Goal: Task Accomplishment & Management: Use online tool/utility

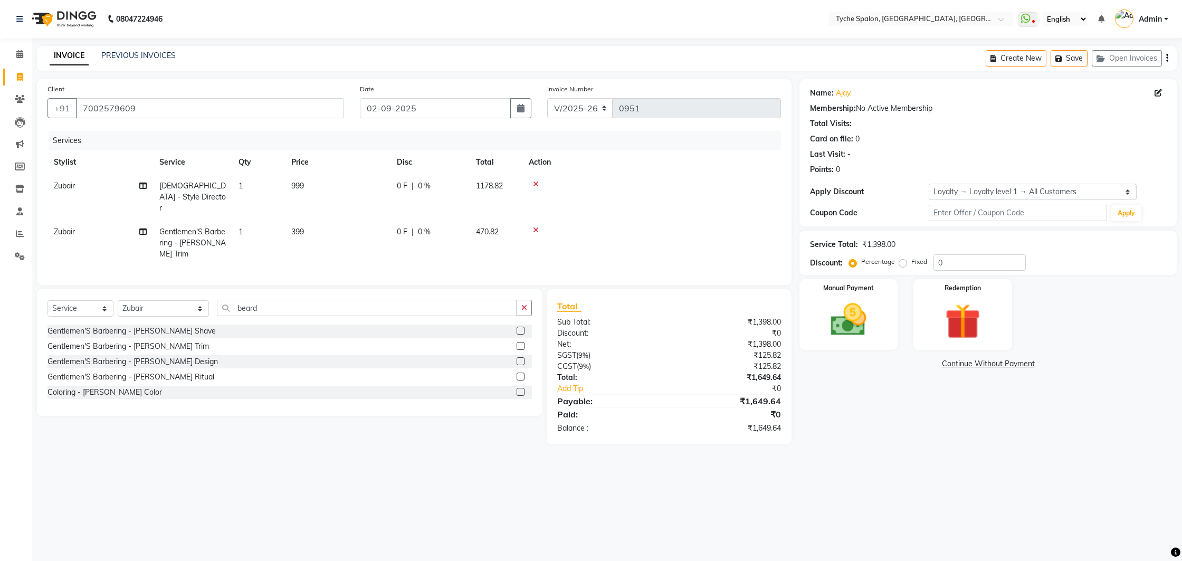
select select "6320"
select select "service"
select select "62437"
select select "1: Object"
click at [535, 226] on icon at bounding box center [536, 229] width 6 height 7
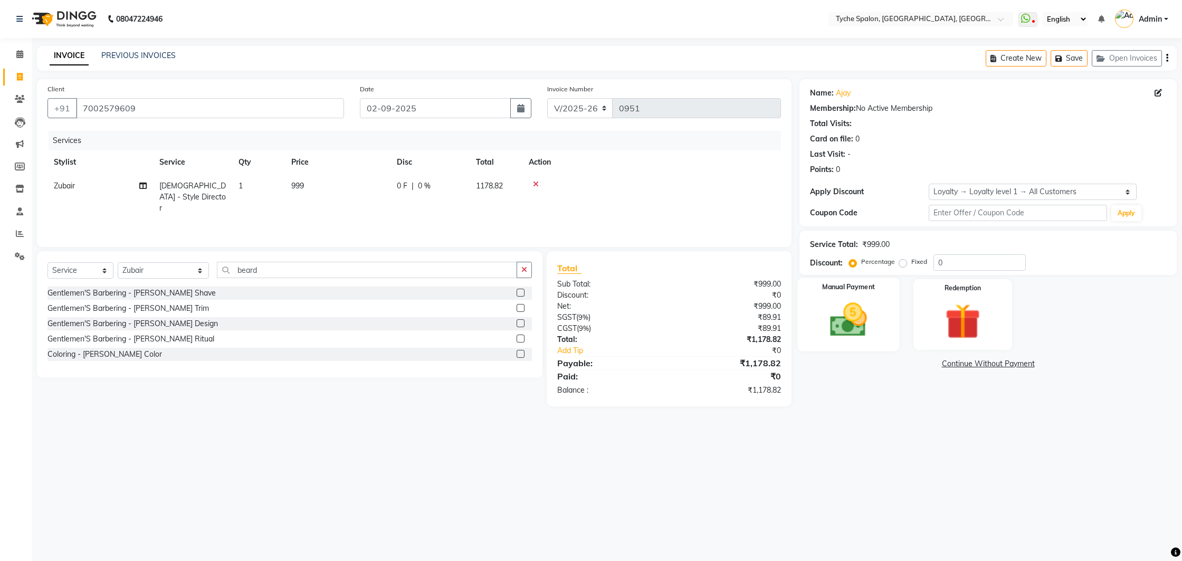
click at [860, 311] on img at bounding box center [848, 320] width 60 height 43
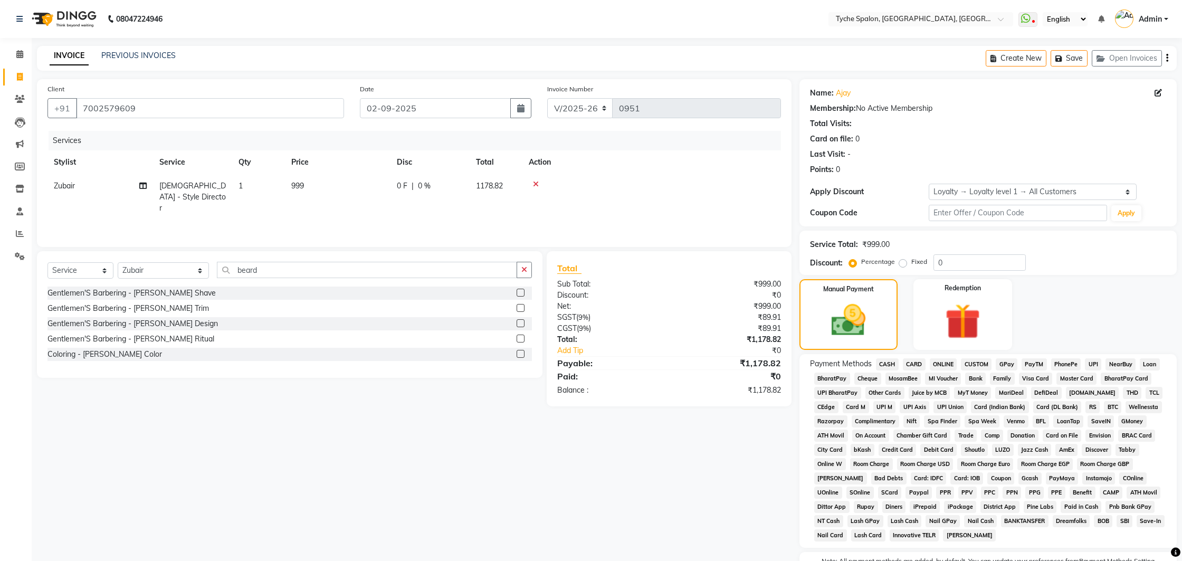
click at [1001, 366] on span "GPay" at bounding box center [1007, 364] width 22 height 12
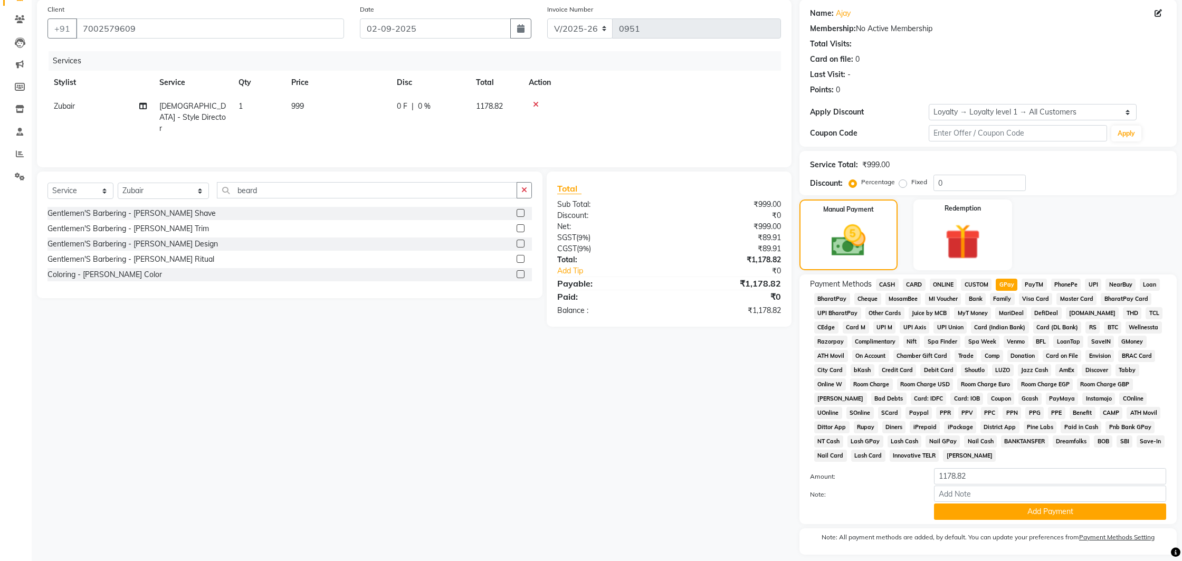
scroll to position [111, 0]
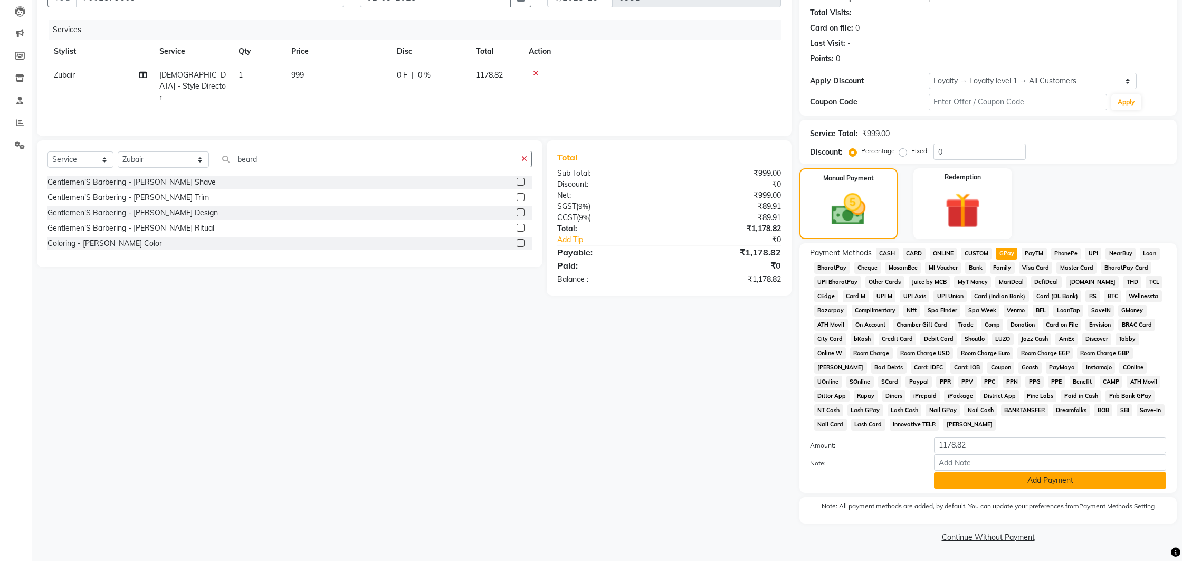
click at [967, 485] on button "Add Payment" at bounding box center [1050, 480] width 232 height 16
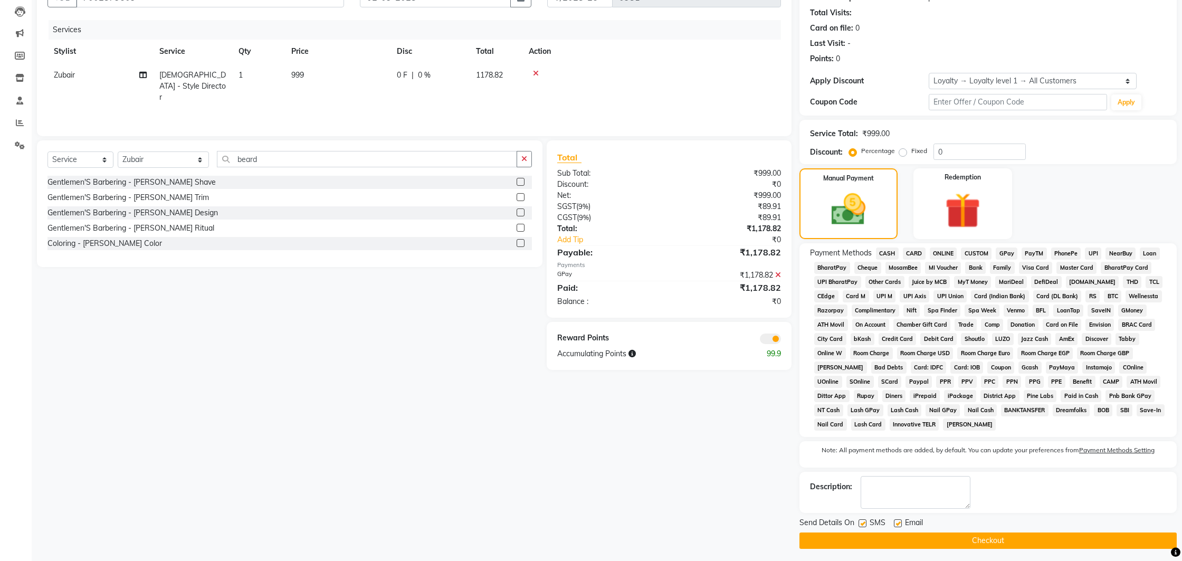
click at [949, 540] on button "Checkout" at bounding box center [987, 540] width 377 height 16
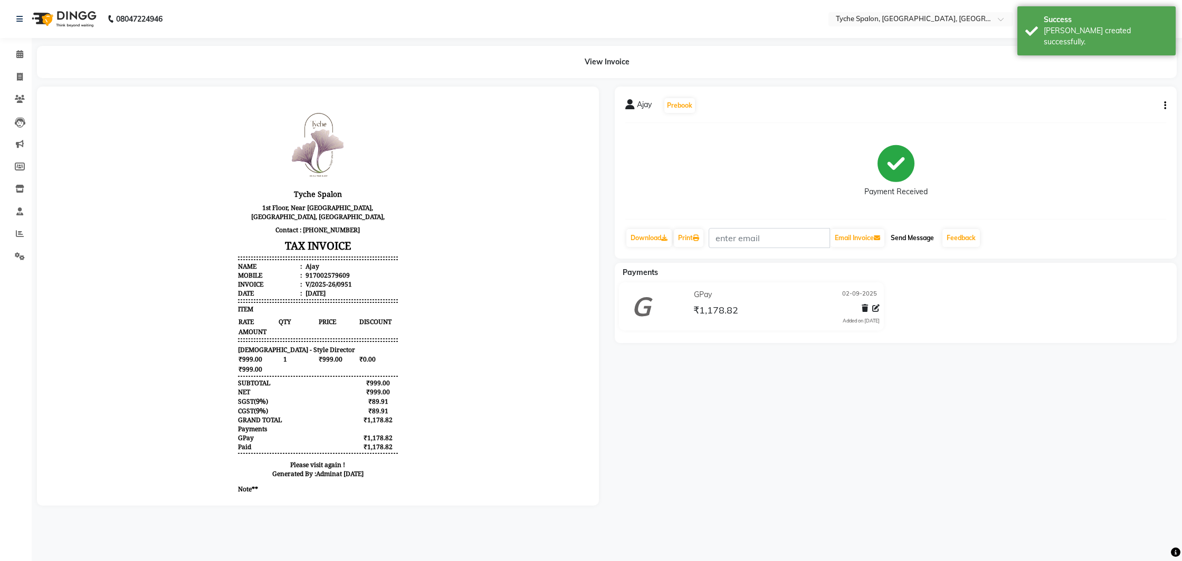
click at [923, 244] on button "Send Message" at bounding box center [912, 238] width 52 height 18
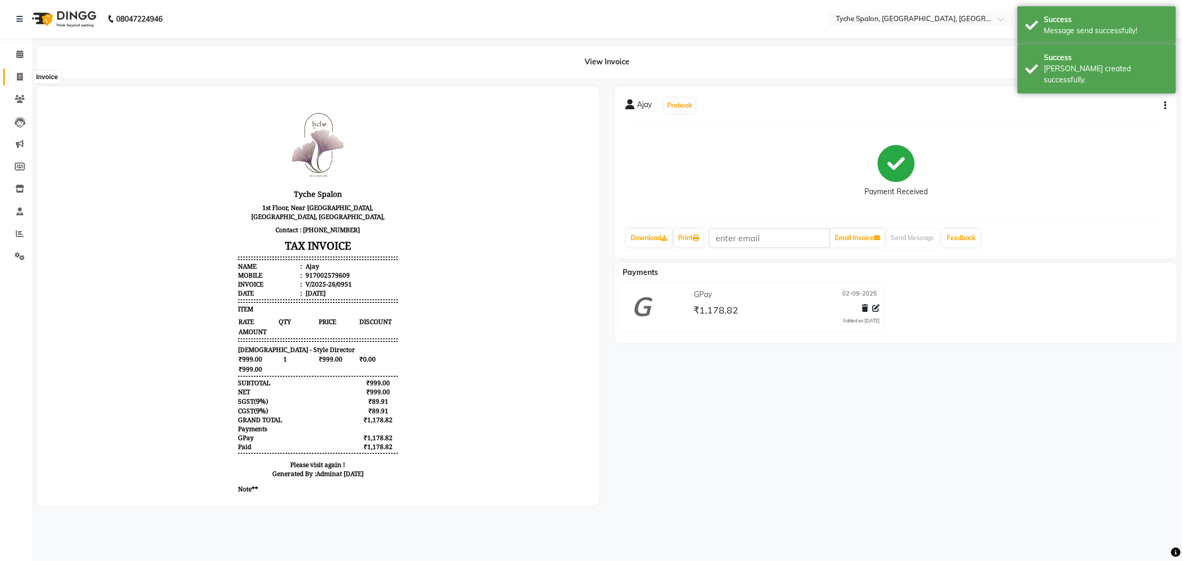
click at [17, 77] on icon at bounding box center [20, 77] width 6 height 8
select select "service"
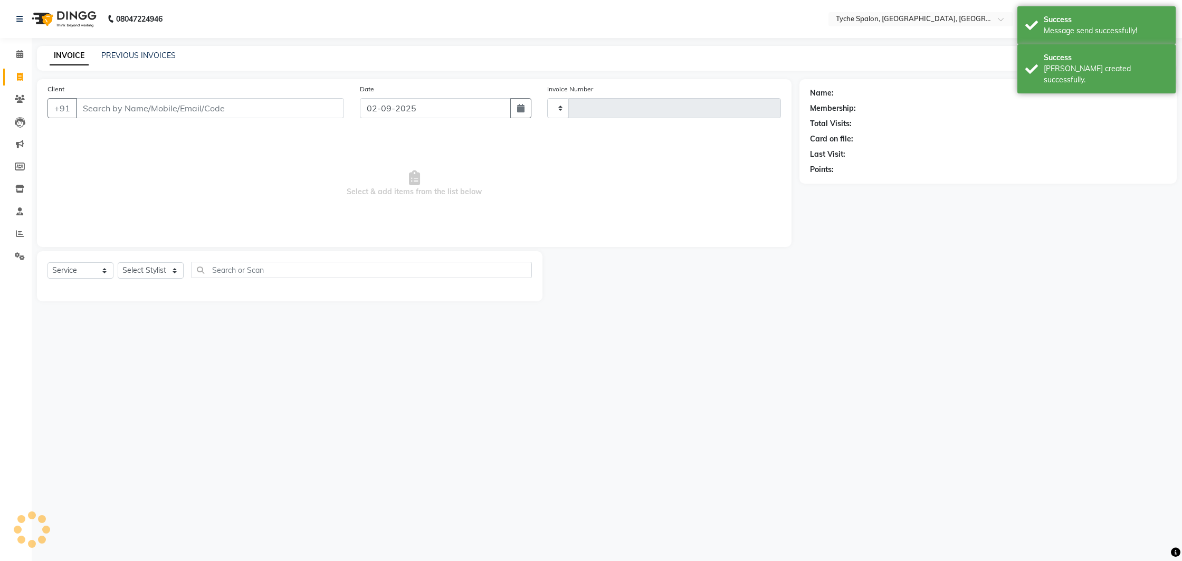
type input "0952"
select select "6320"
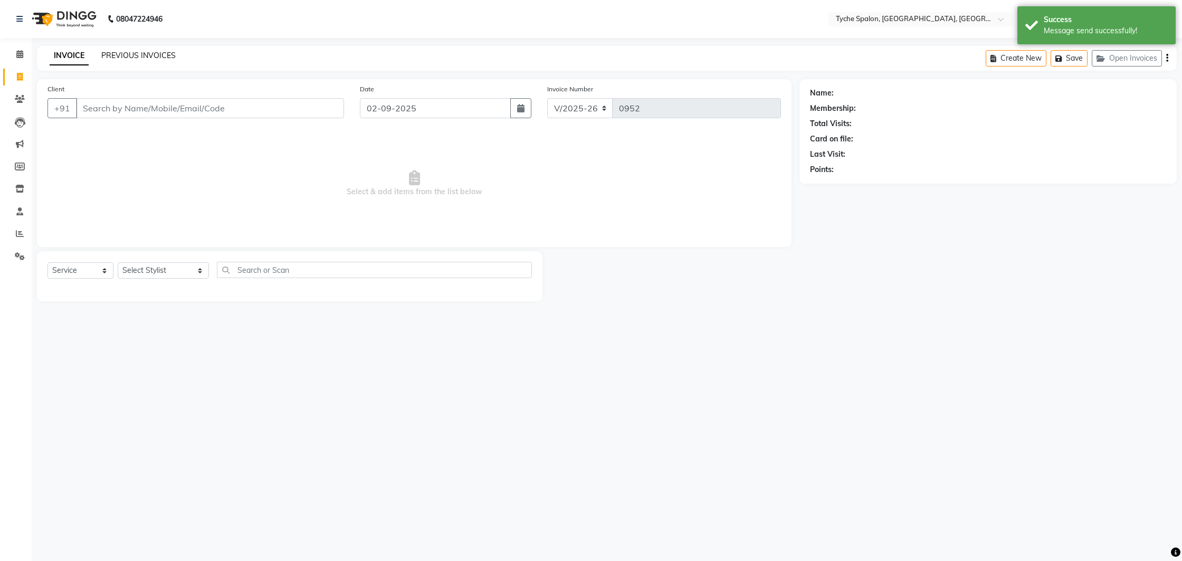
click at [132, 56] on link "PREVIOUS INVOICES" at bounding box center [138, 55] width 74 height 9
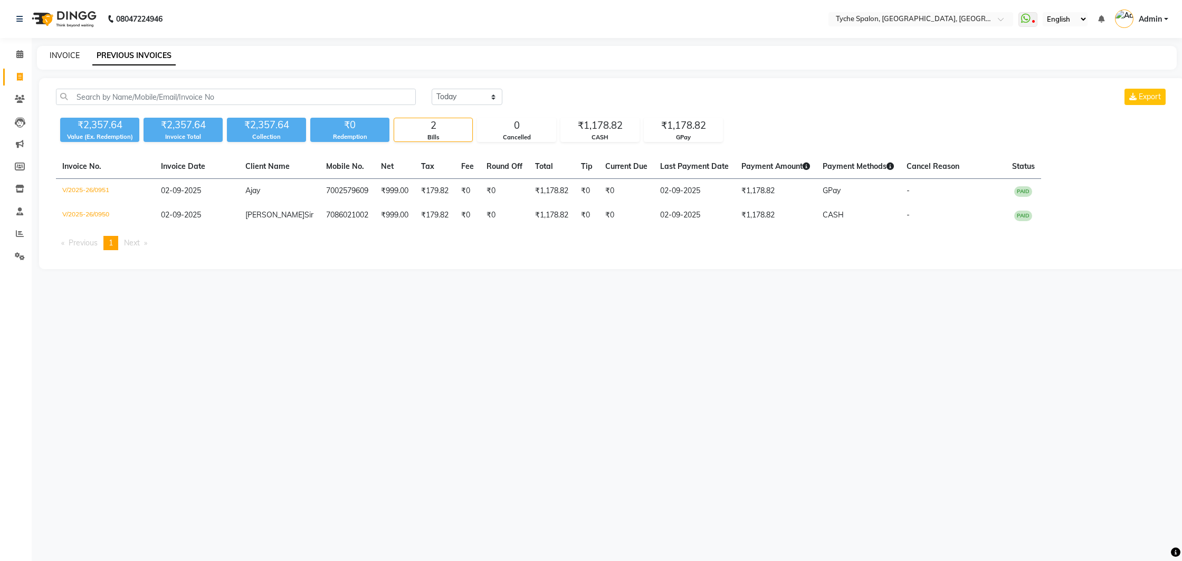
click at [66, 60] on link "INVOICE" at bounding box center [65, 55] width 30 height 9
select select "6320"
select select "service"
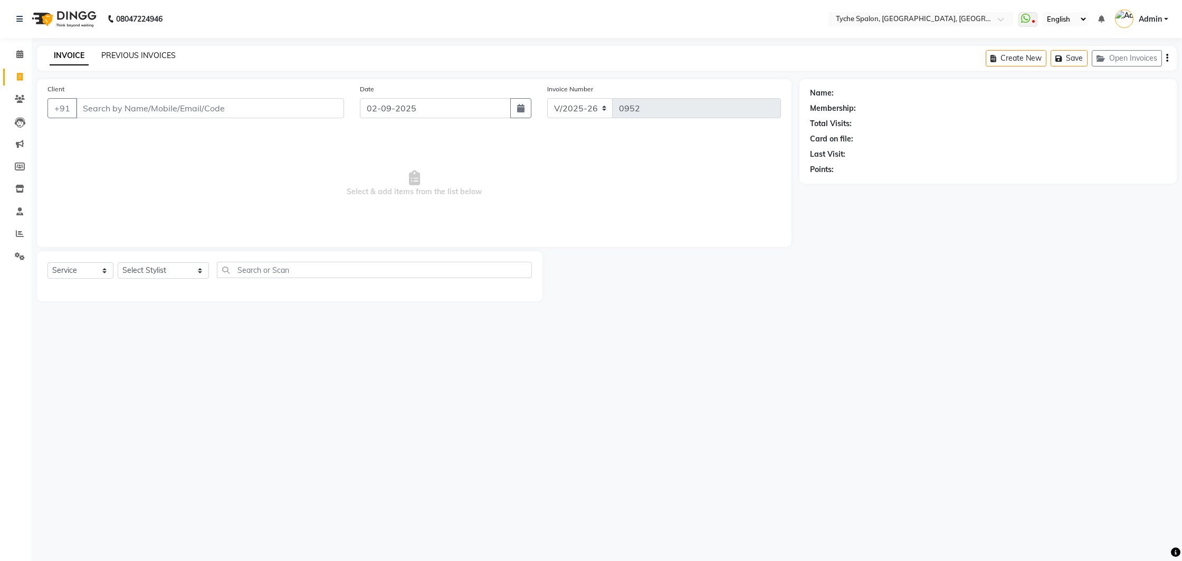
click at [114, 56] on link "PREVIOUS INVOICES" at bounding box center [138, 55] width 74 height 9
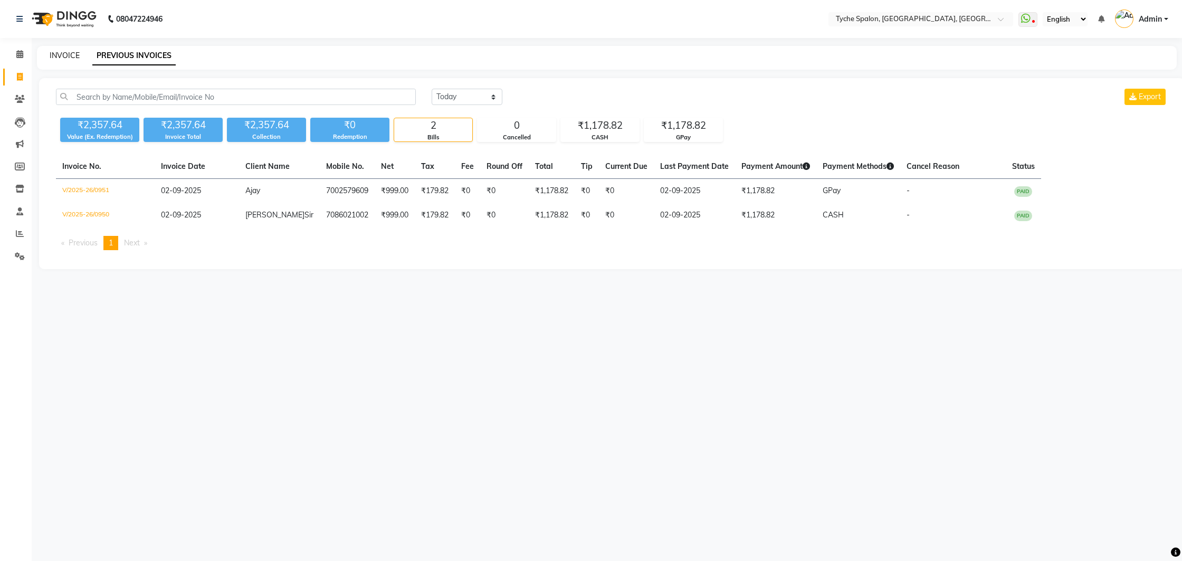
click at [76, 53] on link "INVOICE" at bounding box center [65, 55] width 30 height 9
select select "service"
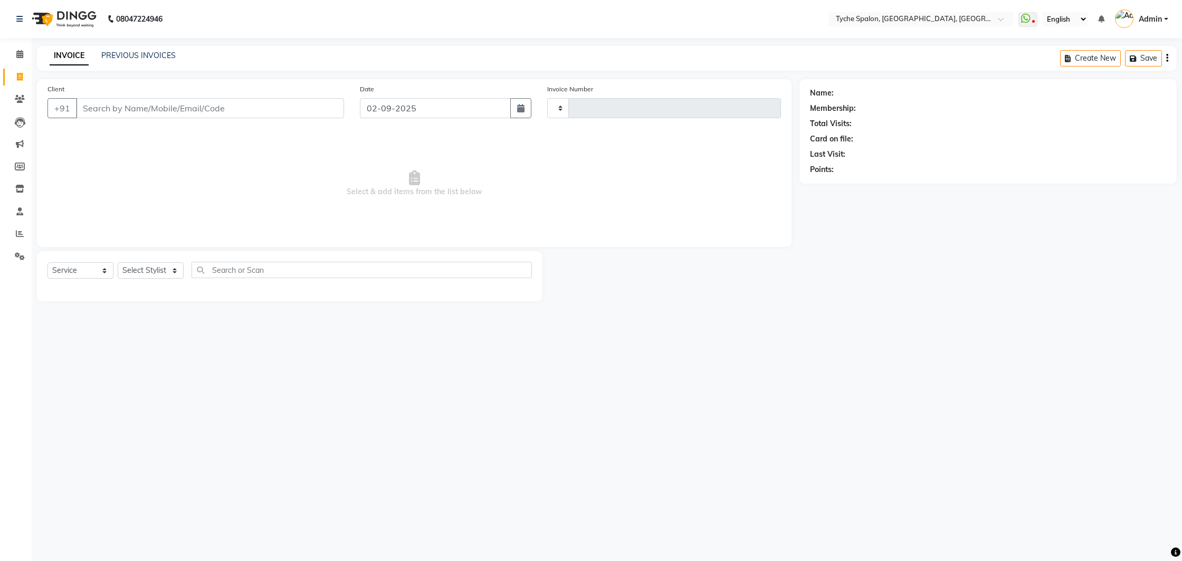
type input "0952"
select select "6320"
click at [116, 60] on div "PREVIOUS INVOICES" at bounding box center [138, 55] width 74 height 11
click at [115, 52] on link "PREVIOUS INVOICES" at bounding box center [138, 55] width 74 height 9
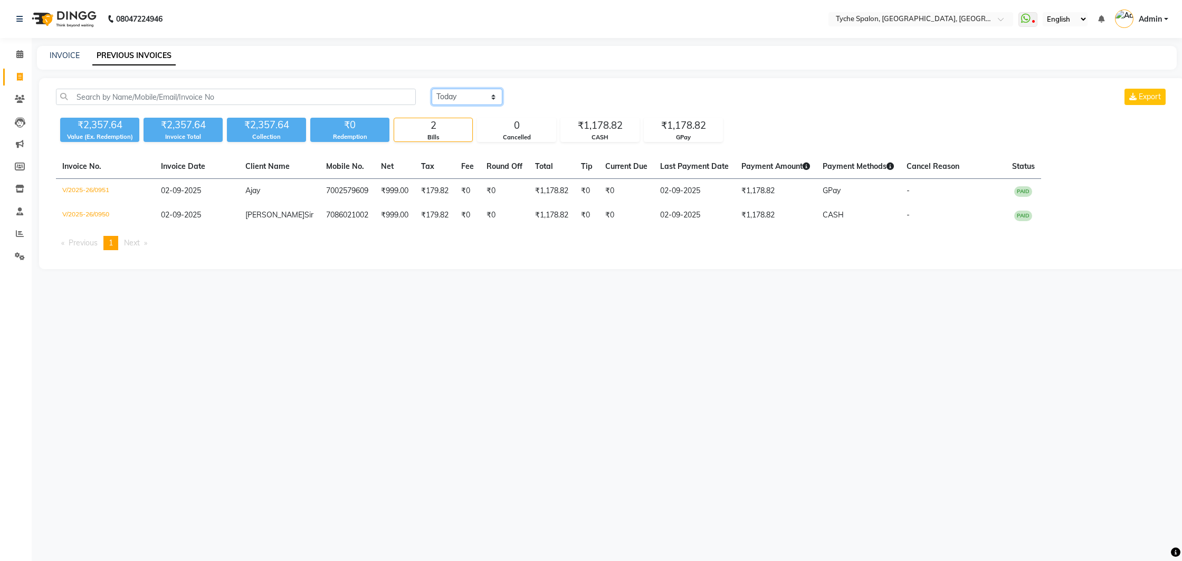
click at [478, 97] on select "[DATE] [DATE] Custom Range" at bounding box center [467, 97] width 71 height 16
click at [432, 89] on select "[DATE] [DATE] Custom Range" at bounding box center [467, 97] width 71 height 16
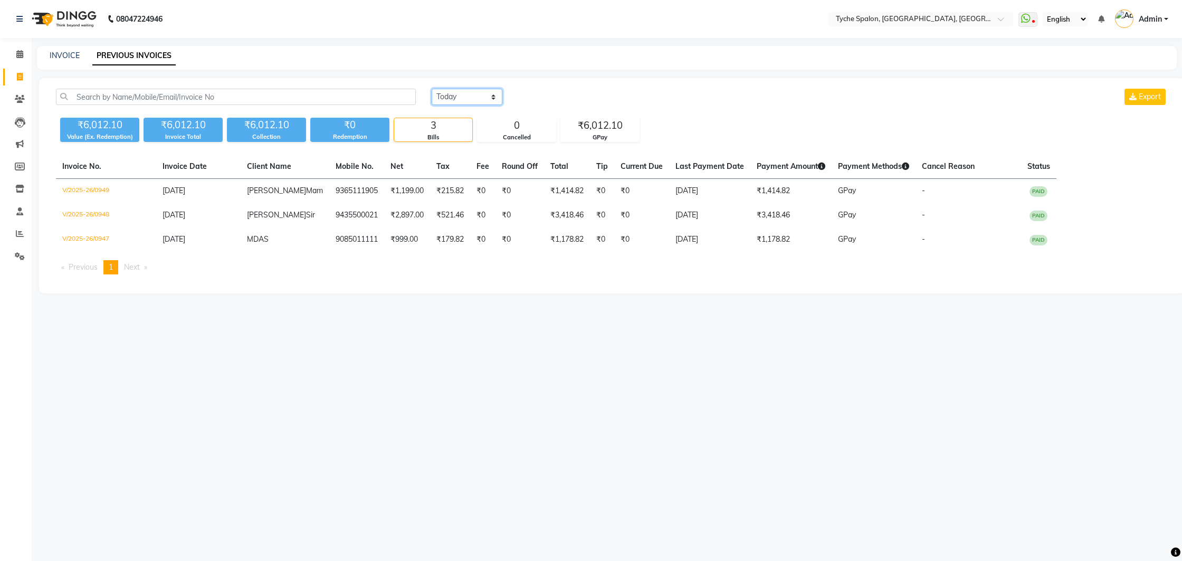
click at [486, 96] on select "[DATE] [DATE] Custom Range" at bounding box center [467, 97] width 71 height 16
select select "range"
click at [432, 89] on select "[DATE] [DATE] Custom Range" at bounding box center [467, 97] width 71 height 16
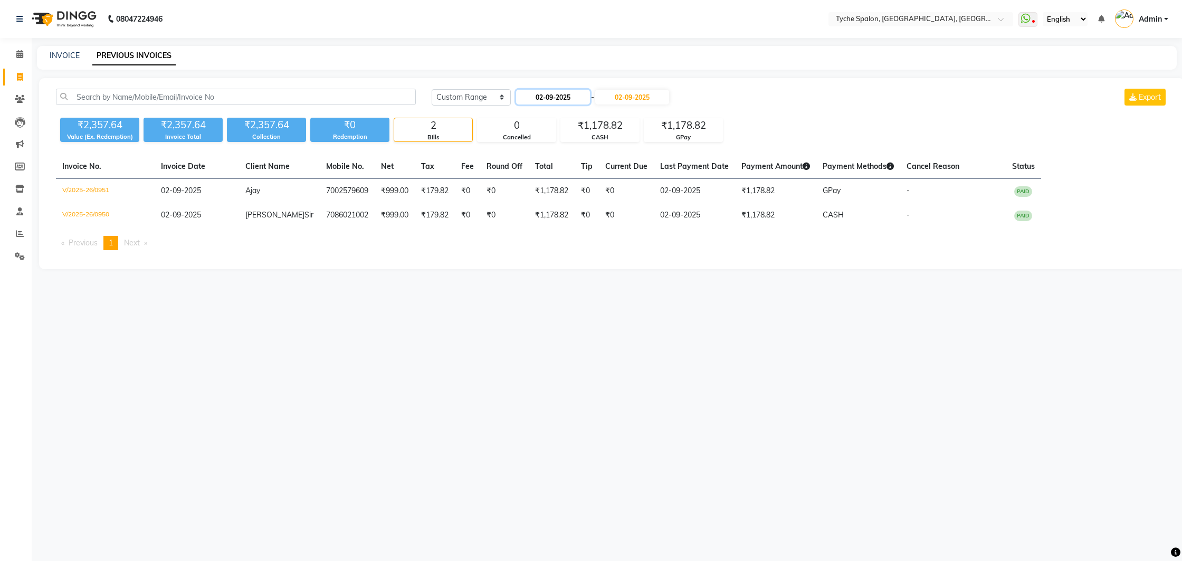
click at [542, 104] on input "02-09-2025" at bounding box center [553, 97] width 74 height 15
select select "9"
select select "2025"
click at [524, 150] on div "1" at bounding box center [527, 150] width 17 height 17
type input "[DATE]"
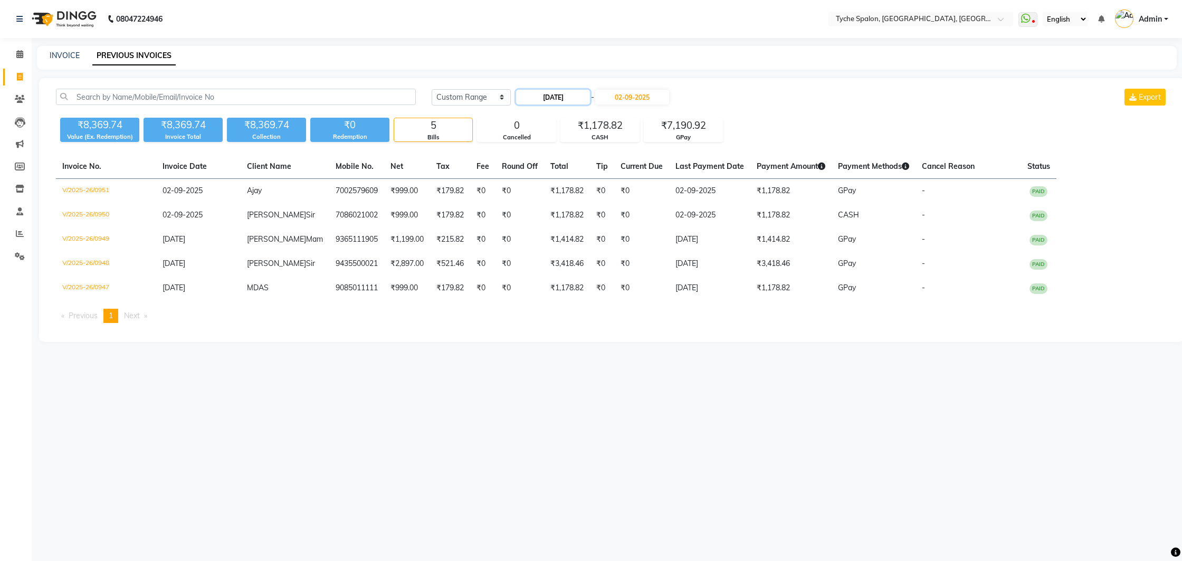
click at [539, 98] on input "[DATE]" at bounding box center [553, 97] width 74 height 15
select select "9"
select select "2025"
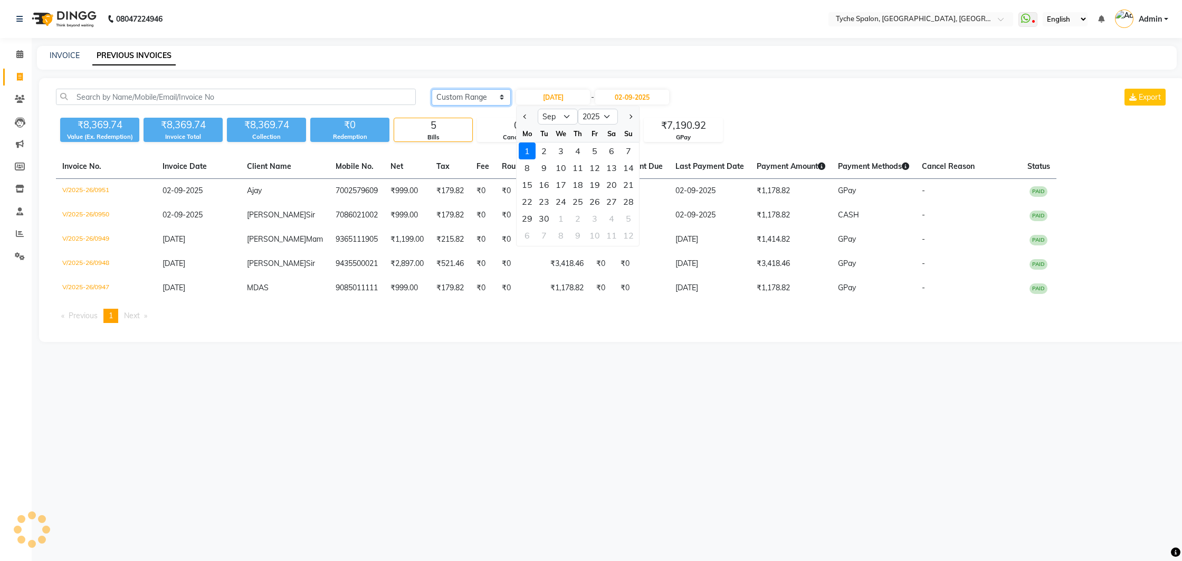
click at [462, 96] on select "[DATE] [DATE] Custom Range" at bounding box center [471, 97] width 79 height 16
click at [463, 98] on select "[DATE] [DATE] Custom Range" at bounding box center [471, 97] width 79 height 16
select select "[DATE]"
click at [432, 89] on select "[DATE] [DATE] Custom Range" at bounding box center [471, 97] width 79 height 16
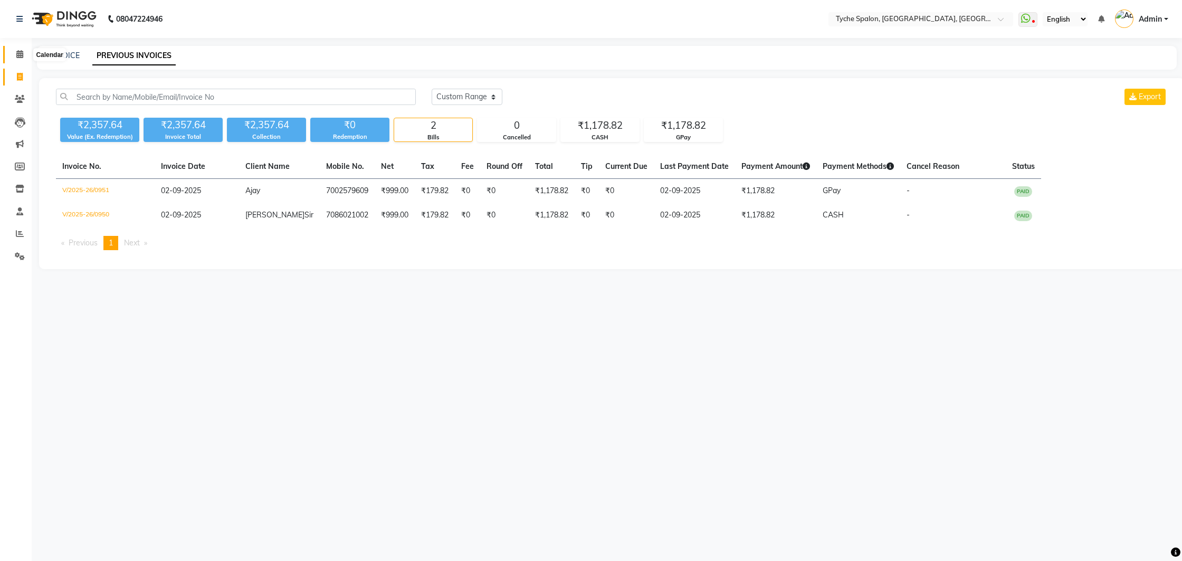
click at [20, 56] on icon at bounding box center [19, 54] width 7 height 8
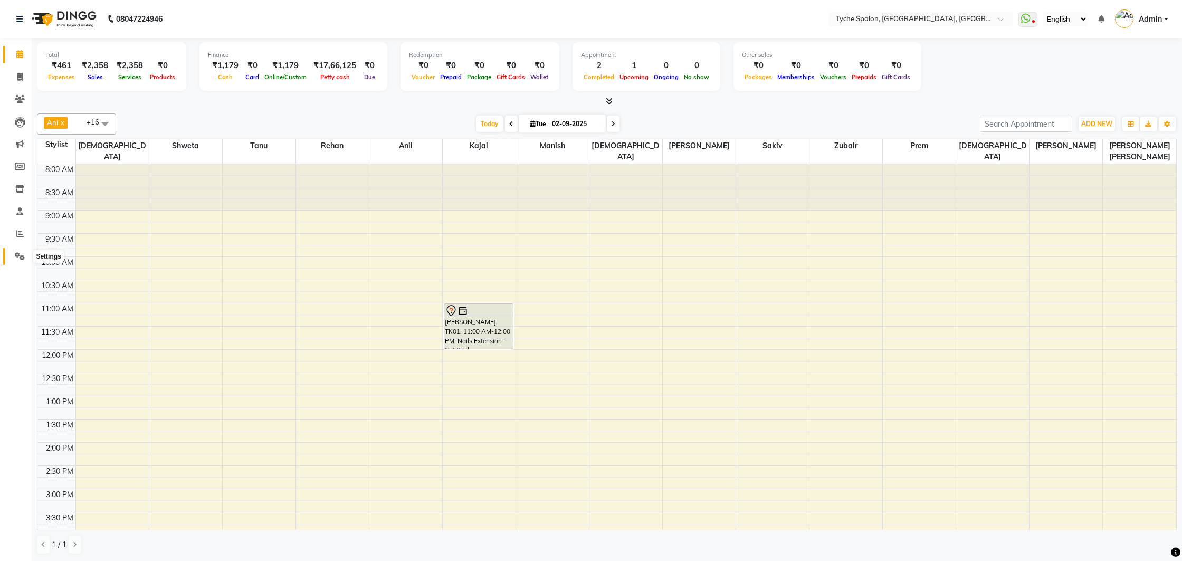
click at [17, 255] on icon at bounding box center [20, 256] width 10 height 8
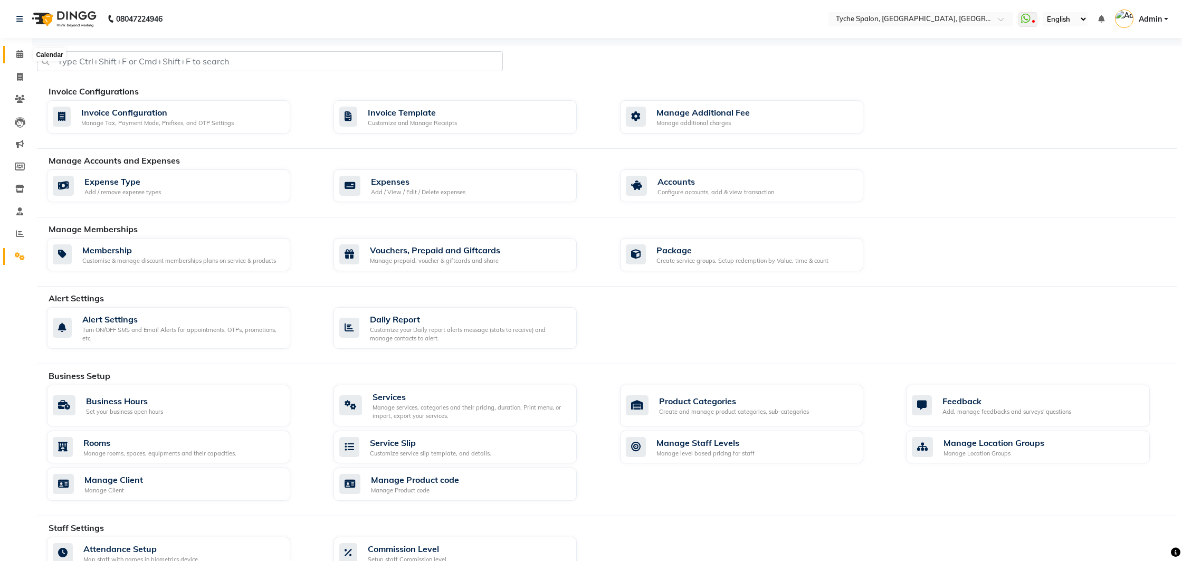
click at [23, 59] on span at bounding box center [20, 55] width 18 height 12
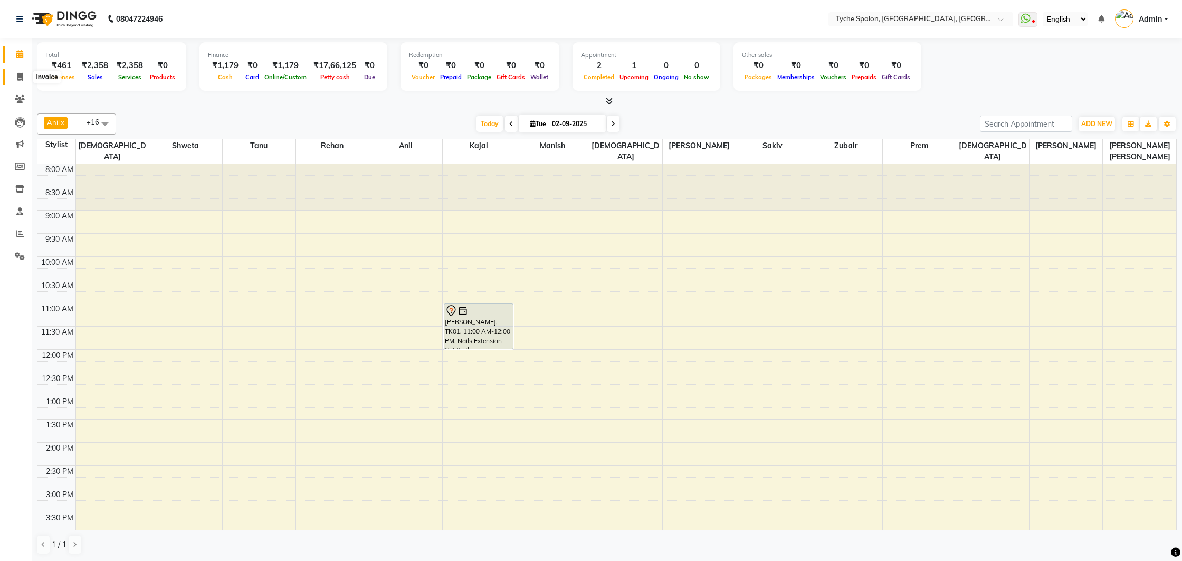
click at [17, 80] on icon at bounding box center [20, 77] width 6 height 8
select select "service"
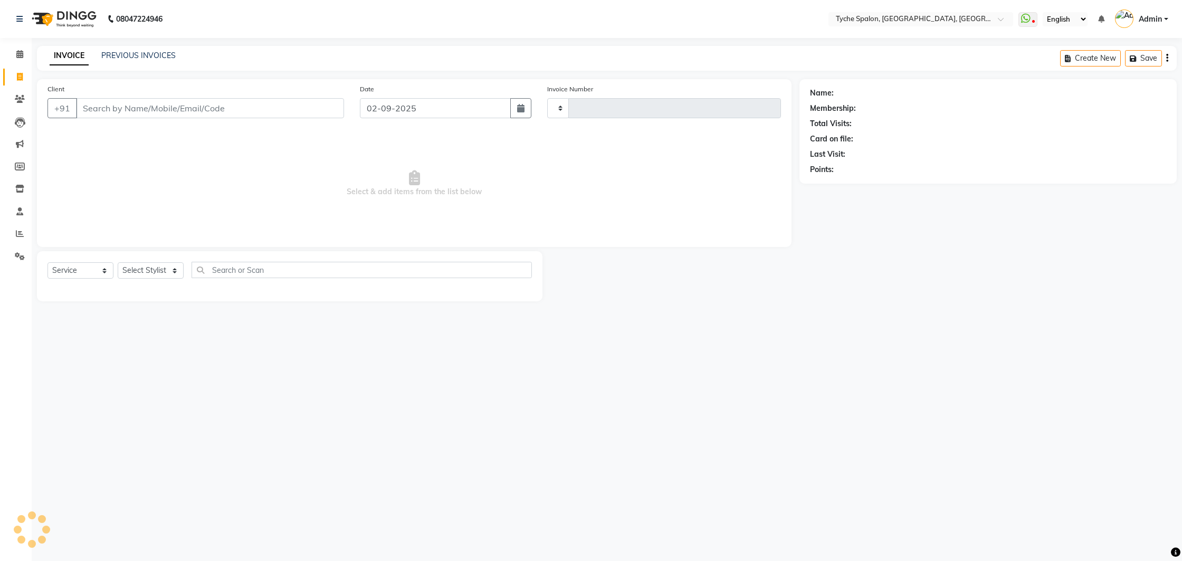
type input "0952"
select select "6320"
click at [146, 47] on div "INVOICE PREVIOUS INVOICES Create New Save Open Invoices" at bounding box center [607, 58] width 1140 height 25
click at [144, 52] on link "PREVIOUS INVOICES" at bounding box center [138, 55] width 74 height 9
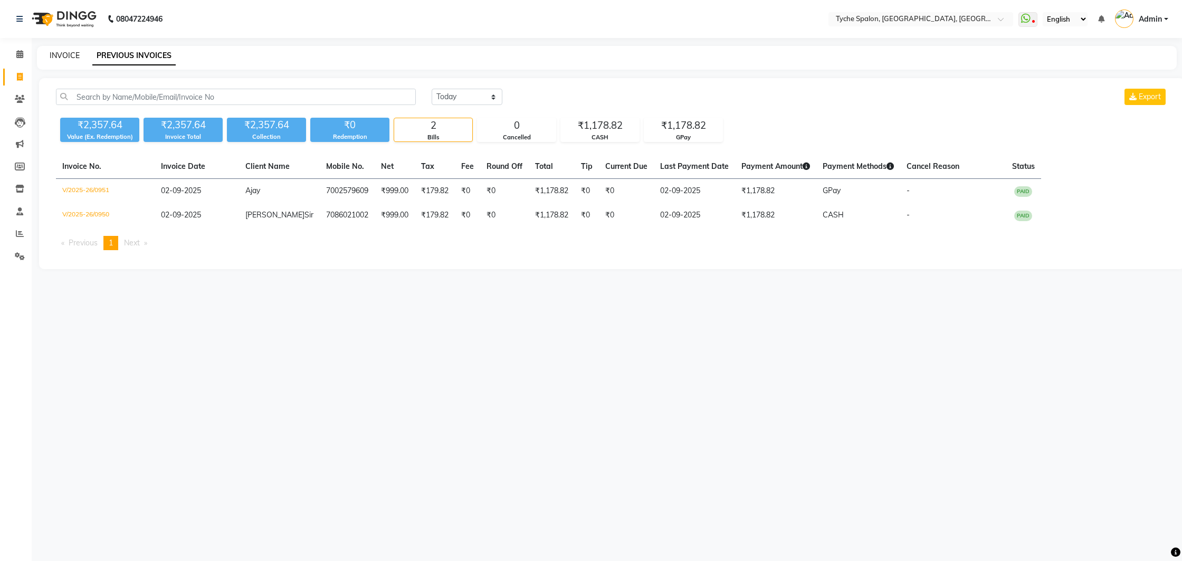
click at [56, 50] on div "INVOICE PREVIOUS INVOICES" at bounding box center [607, 58] width 1140 height 24
click at [57, 56] on link "INVOICE" at bounding box center [65, 55] width 30 height 9
select select "service"
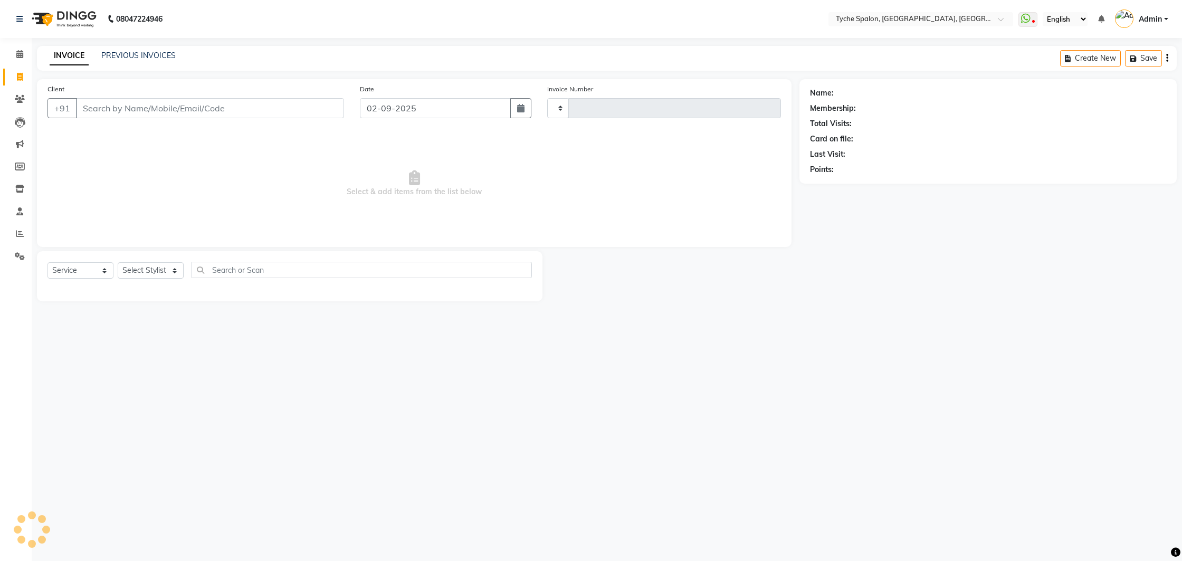
type input "0952"
select select "6320"
